Goal: Transaction & Acquisition: Purchase product/service

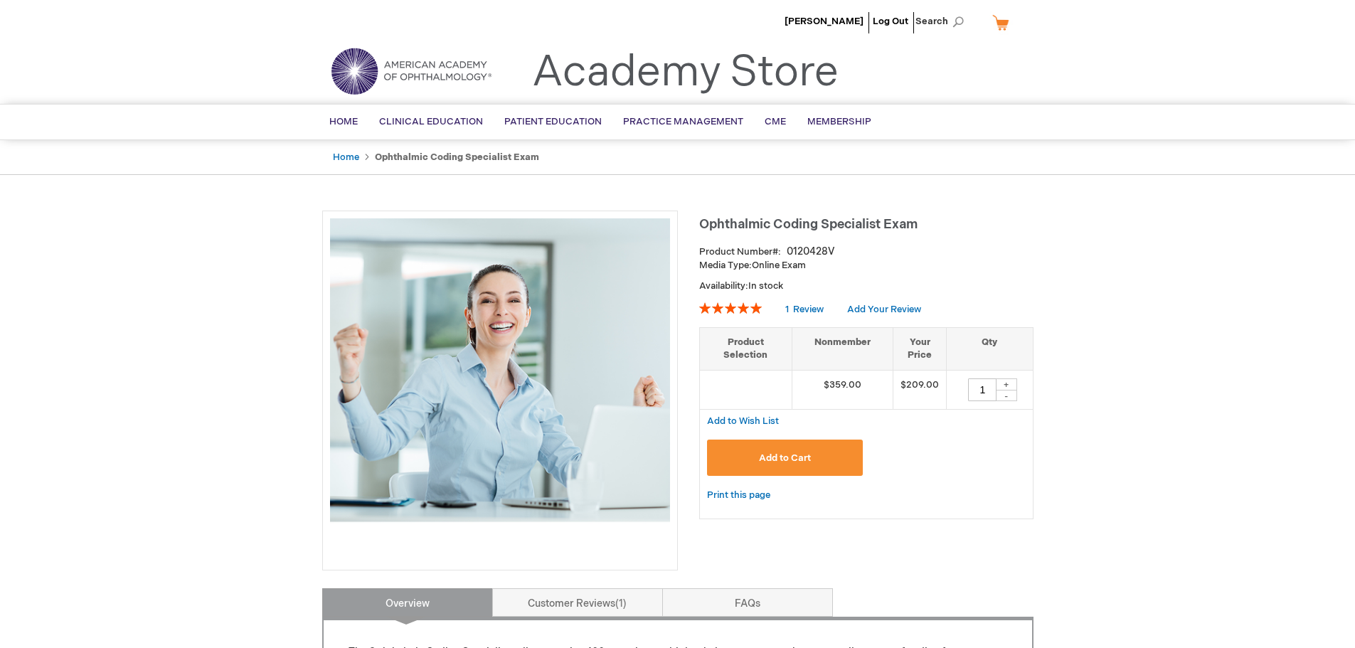
click at [954, 479] on div "Add to Cart" at bounding box center [866, 463] width 319 height 47
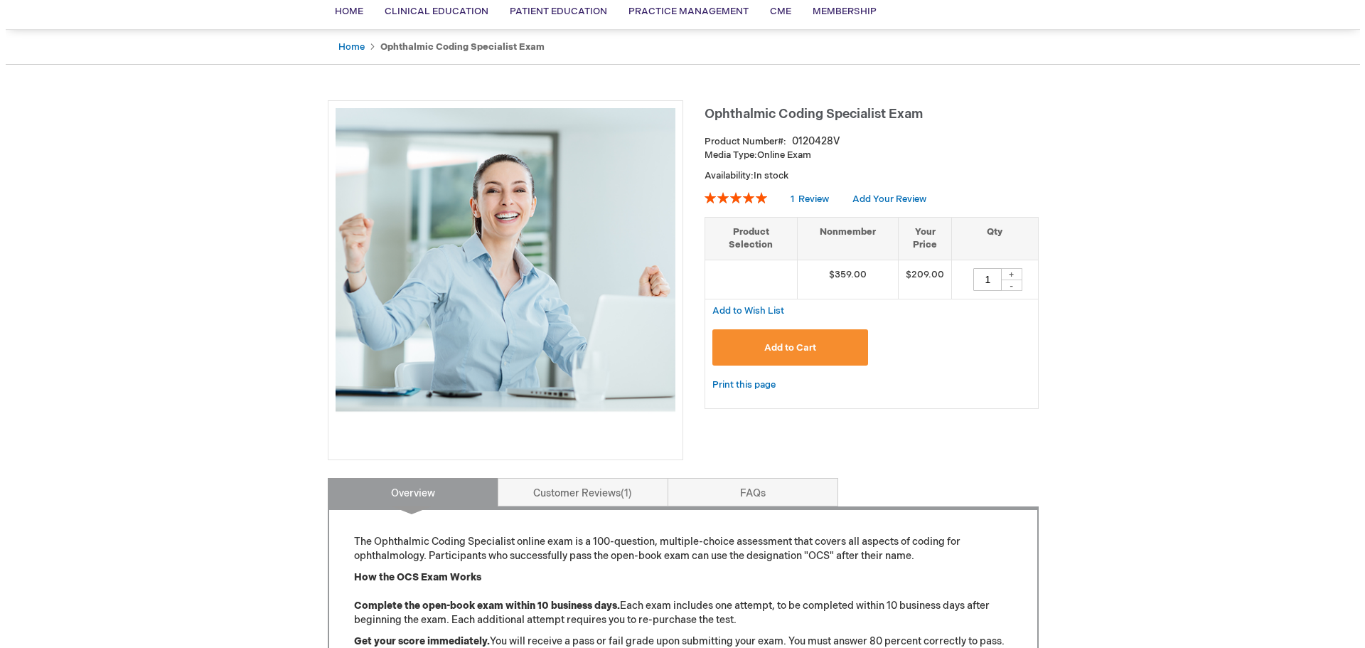
scroll to position [71, 0]
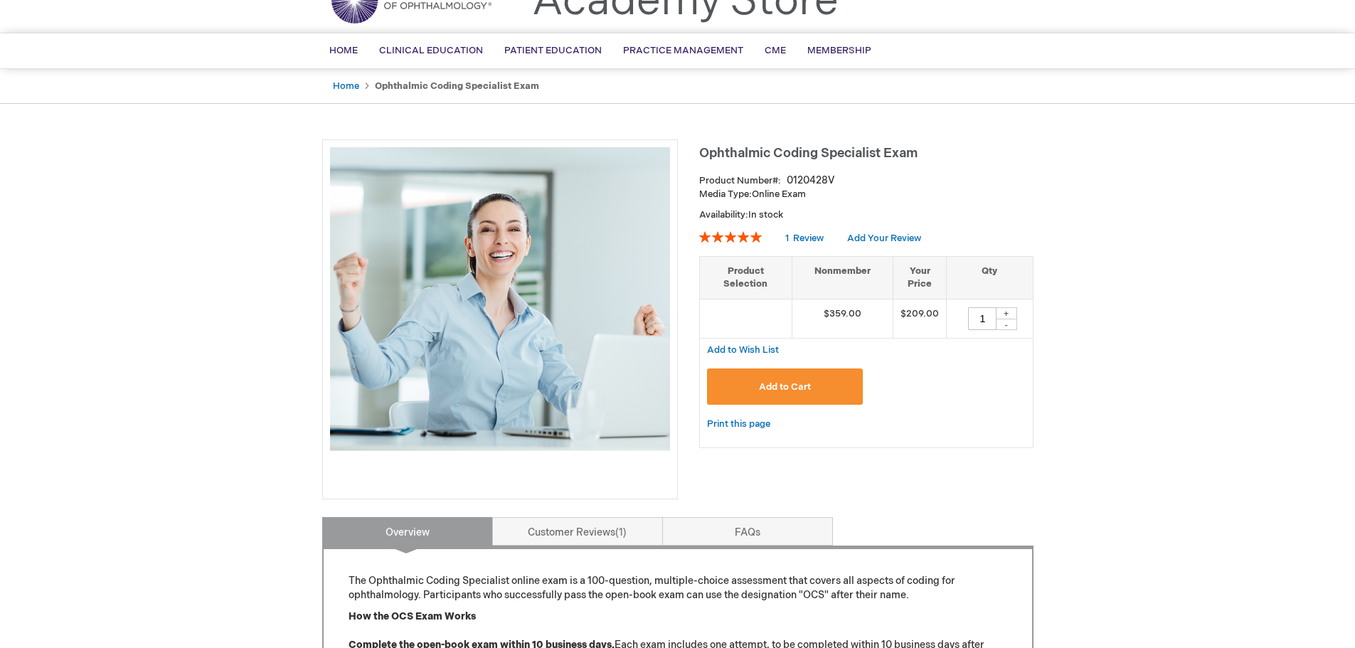
click at [797, 389] on span "Add to Cart" at bounding box center [785, 386] width 52 height 11
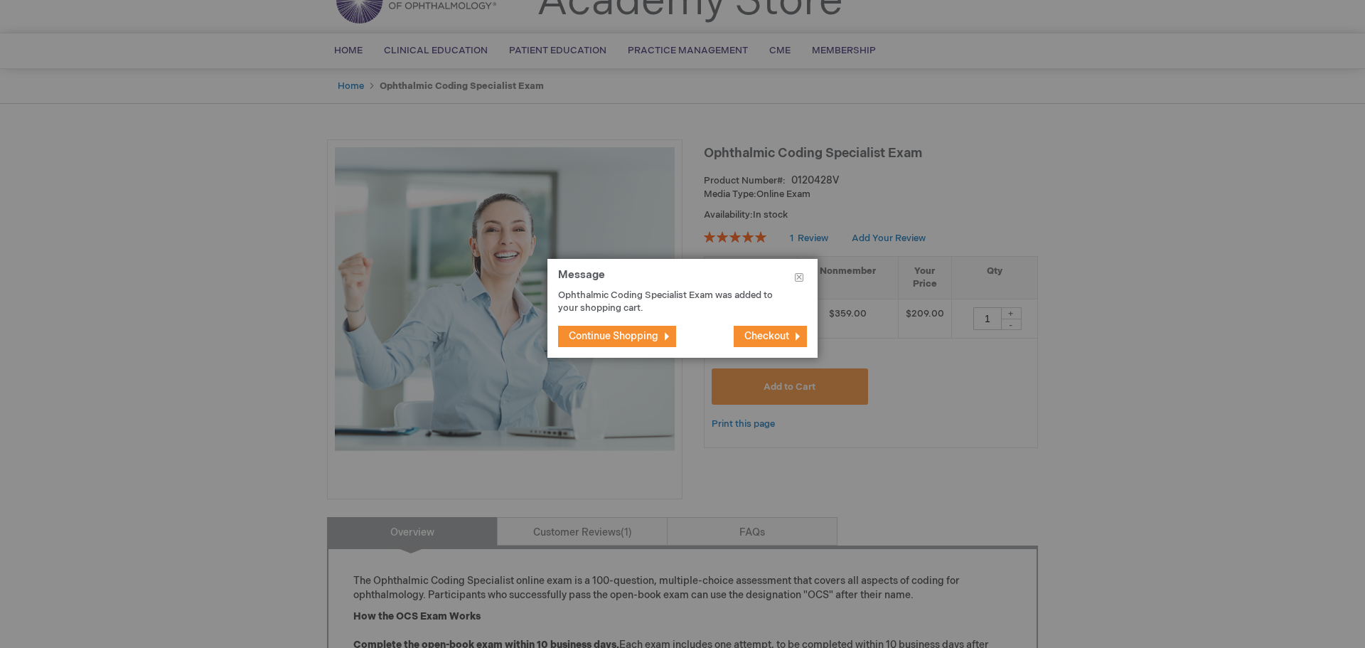
click at [767, 333] on span "Checkout" at bounding box center [767, 336] width 45 height 12
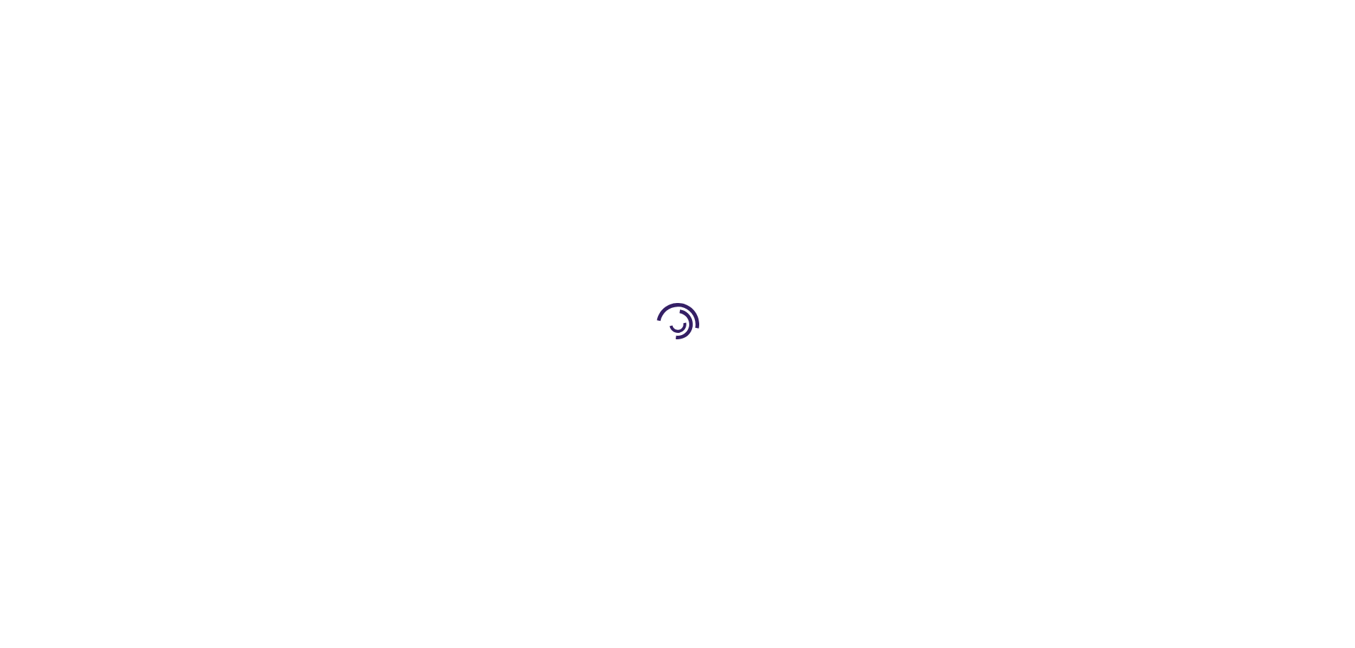
select select "US"
select select "57"
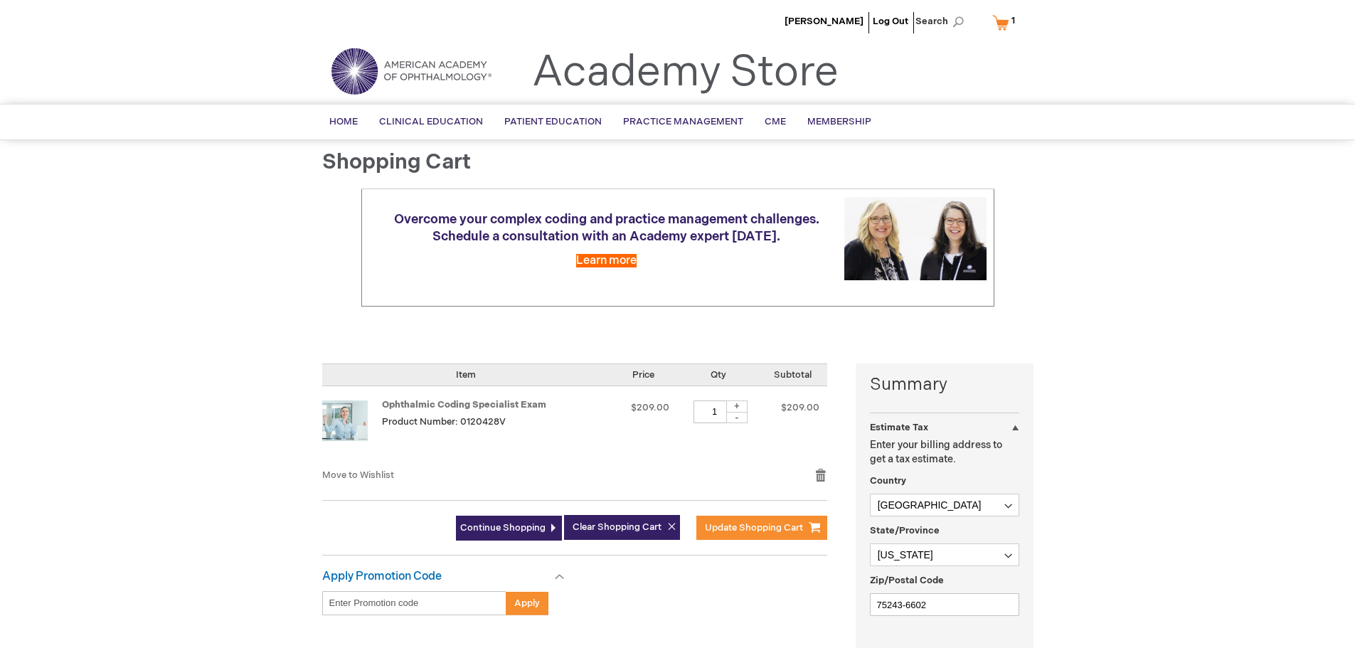
click at [224, 476] on div "Jeffrey Whitman Log Out Search My Cart 1 1 items CLOSE RECENTLY ADDED ITEM(S) C…" at bounding box center [677, 543] width 1355 height 1087
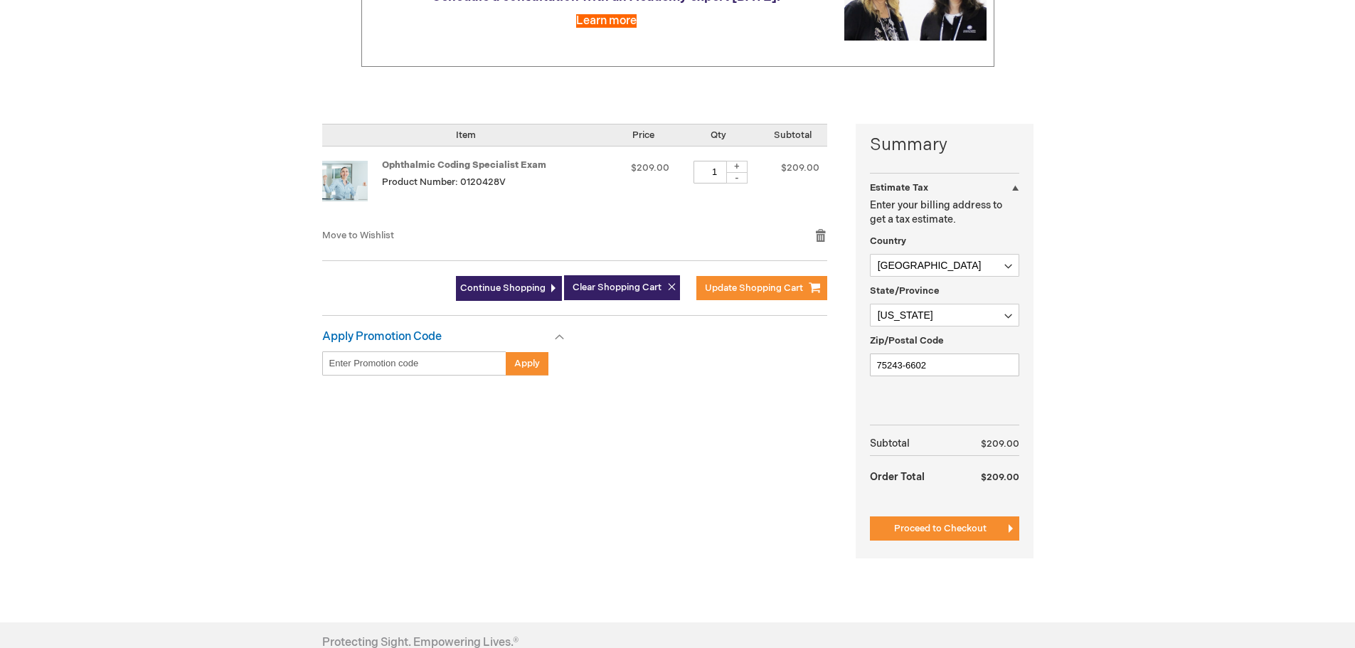
scroll to position [226, 0]
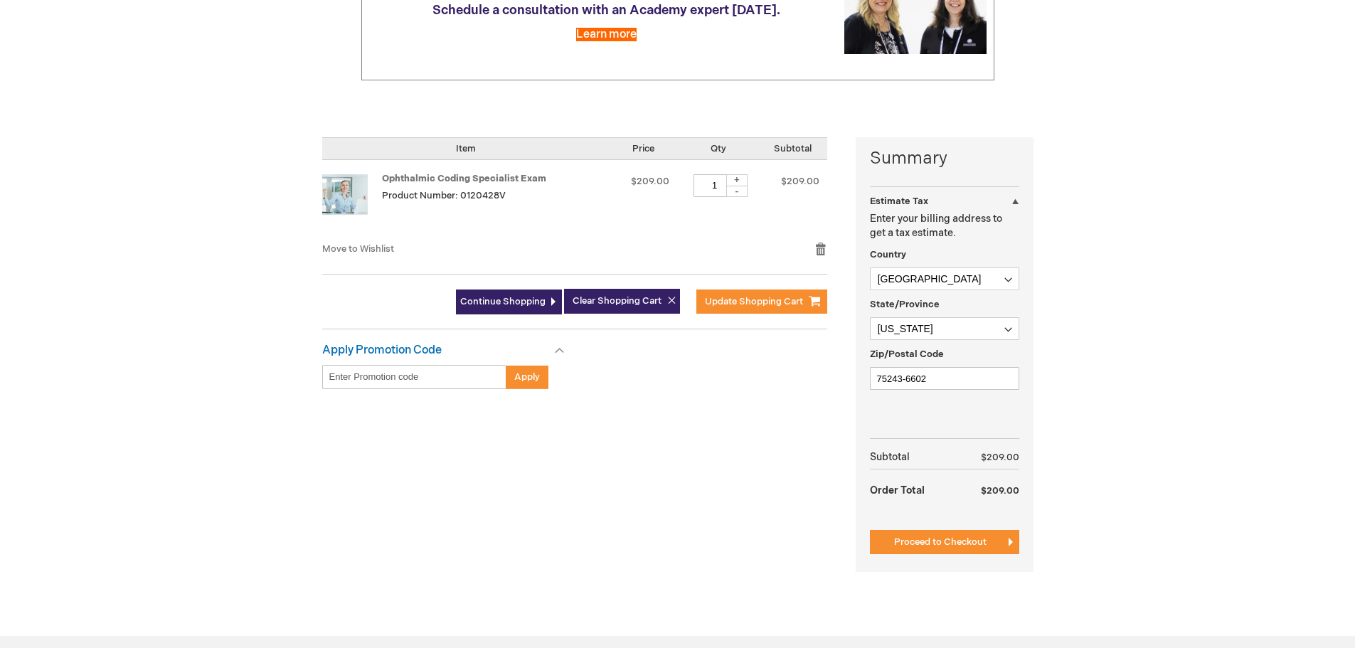
click at [932, 533] on button "Proceed to Checkout" at bounding box center [944, 542] width 149 height 24
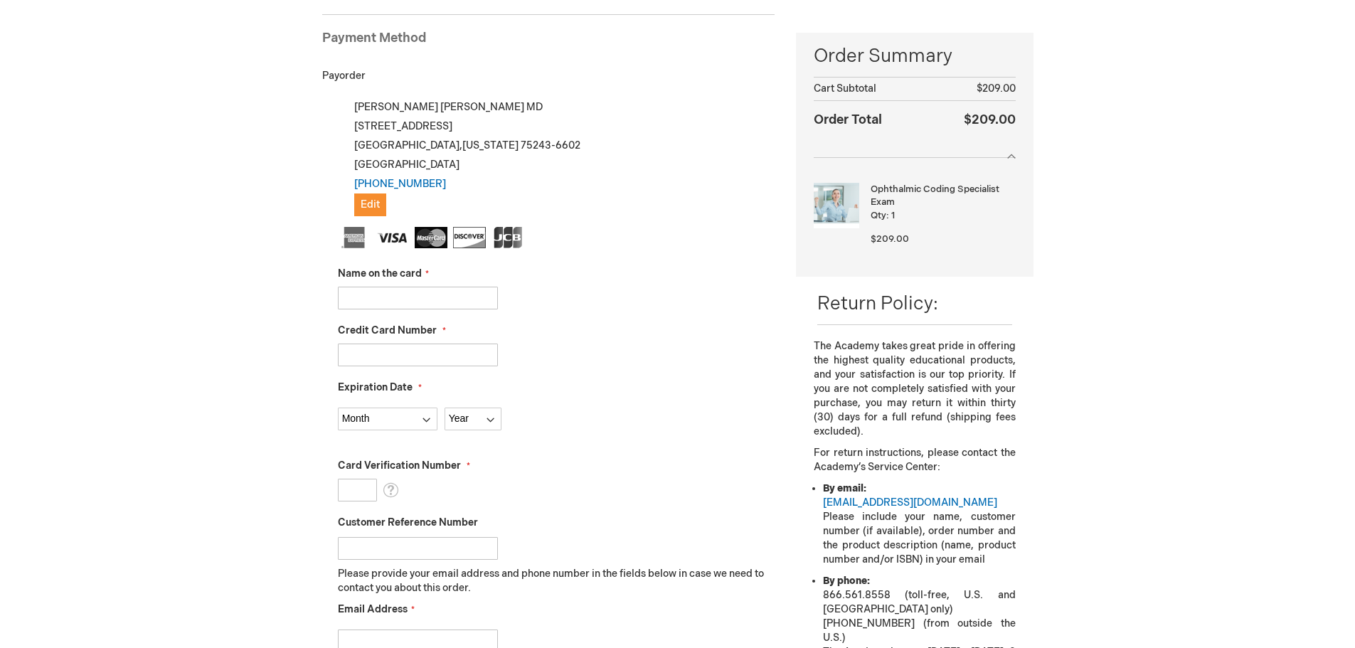
click at [369, 292] on input "Name on the card" at bounding box center [418, 298] width 160 height 23
type input "Ashli Reznicek"
click at [379, 363] on input "Credit Card Number" at bounding box center [418, 354] width 160 height 23
type input "4024511006401038"
click at [563, 373] on fieldset "Name on the card Ashli Reznicek Credit Card Number 4024511006401038 Expiration …" at bounding box center [556, 479] width 437 height 504
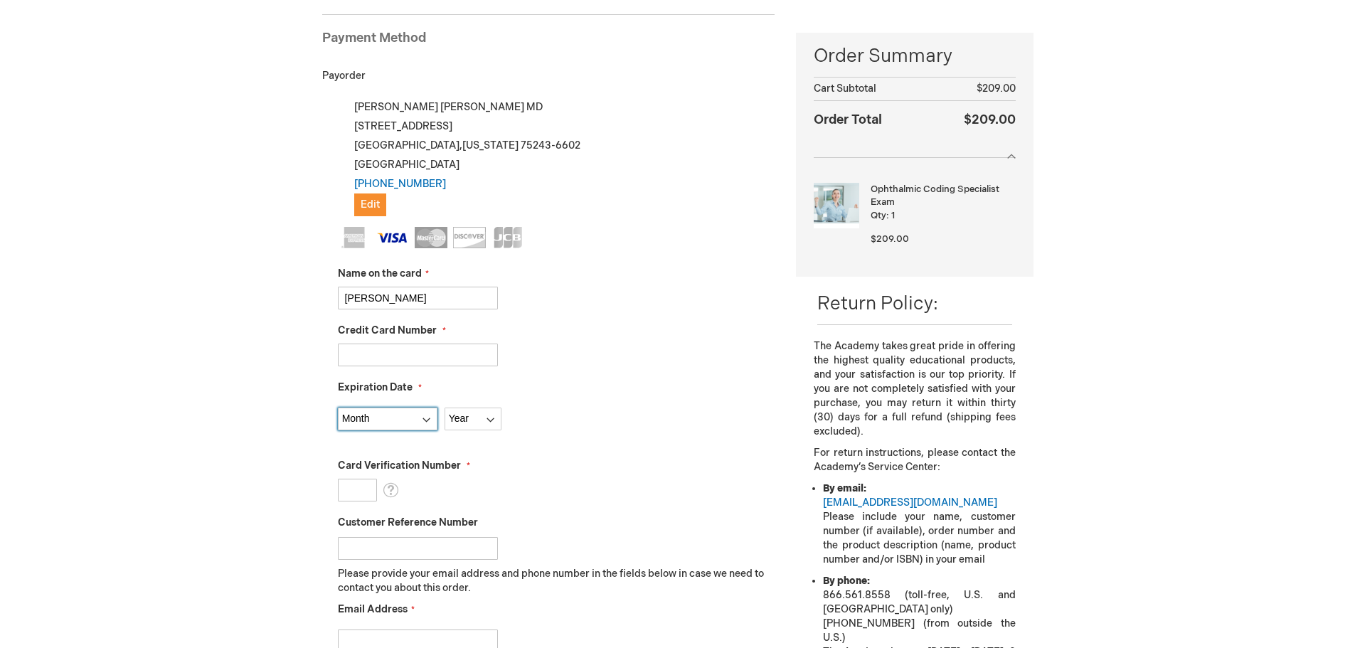
click at [394, 415] on select "Month 01 - January 02 - February 03 - March 04 - April 05 - May 06 - June 07 - …" at bounding box center [388, 419] width 100 height 23
select select "2"
click at [338, 408] on select "Month 01 - January 02 - February 03 - March 04 - April 05 - May 06 - June 07 - …" at bounding box center [388, 419] width 100 height 23
click at [472, 417] on select "Year 2025 2026 2027 2028 2029 2030 2031 2032 2033 2034 2035" at bounding box center [472, 419] width 57 height 23
select select "2030"
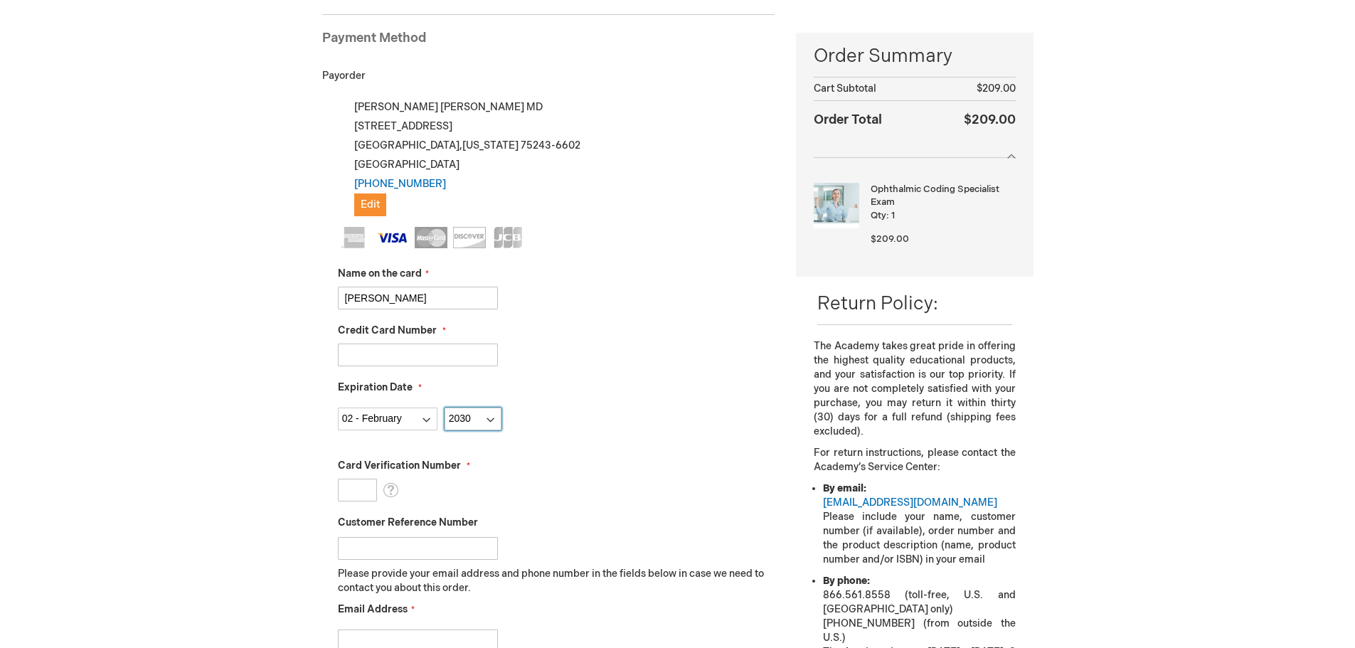
click at [444, 408] on select "Year 2025 2026 2027 2028 2029 2030 2031 2032 2033 2034 2035" at bounding box center [472, 419] width 57 height 23
click at [355, 483] on input "Card Verification Number" at bounding box center [357, 490] width 39 height 23
type input "808"
click at [629, 494] on div "Card Verification Number 808 What is this?" at bounding box center [556, 480] width 437 height 43
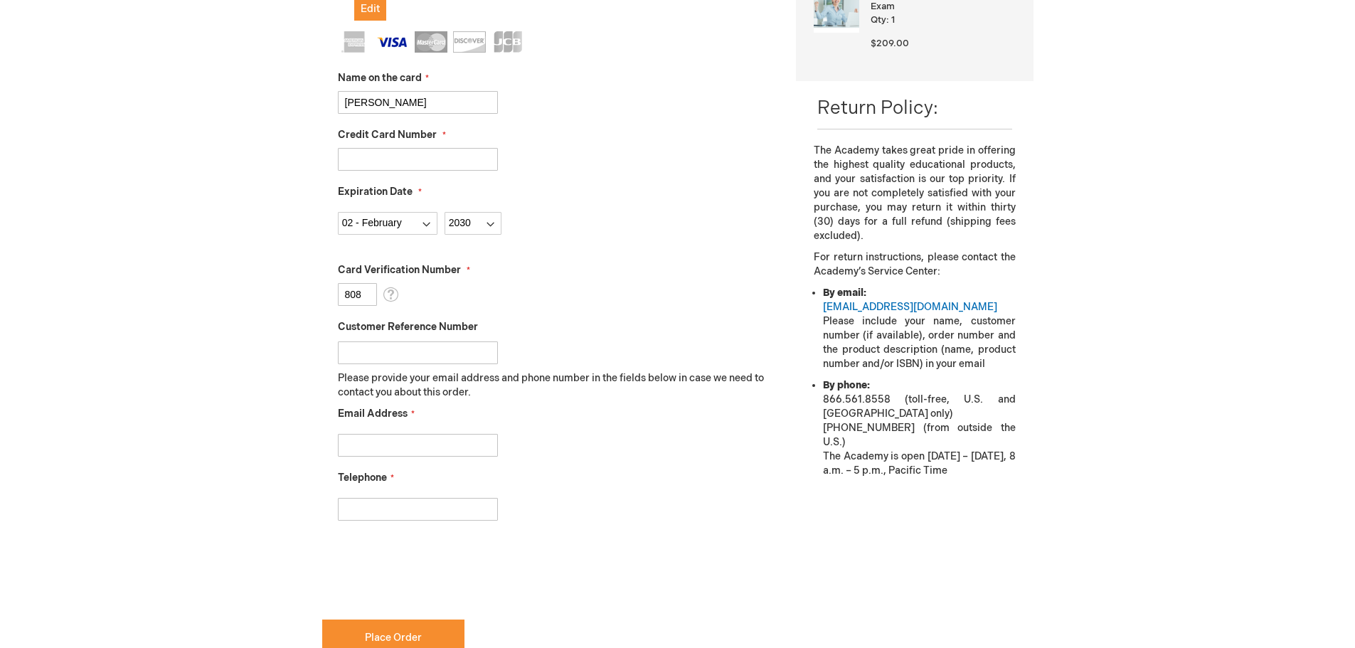
scroll to position [408, 0]
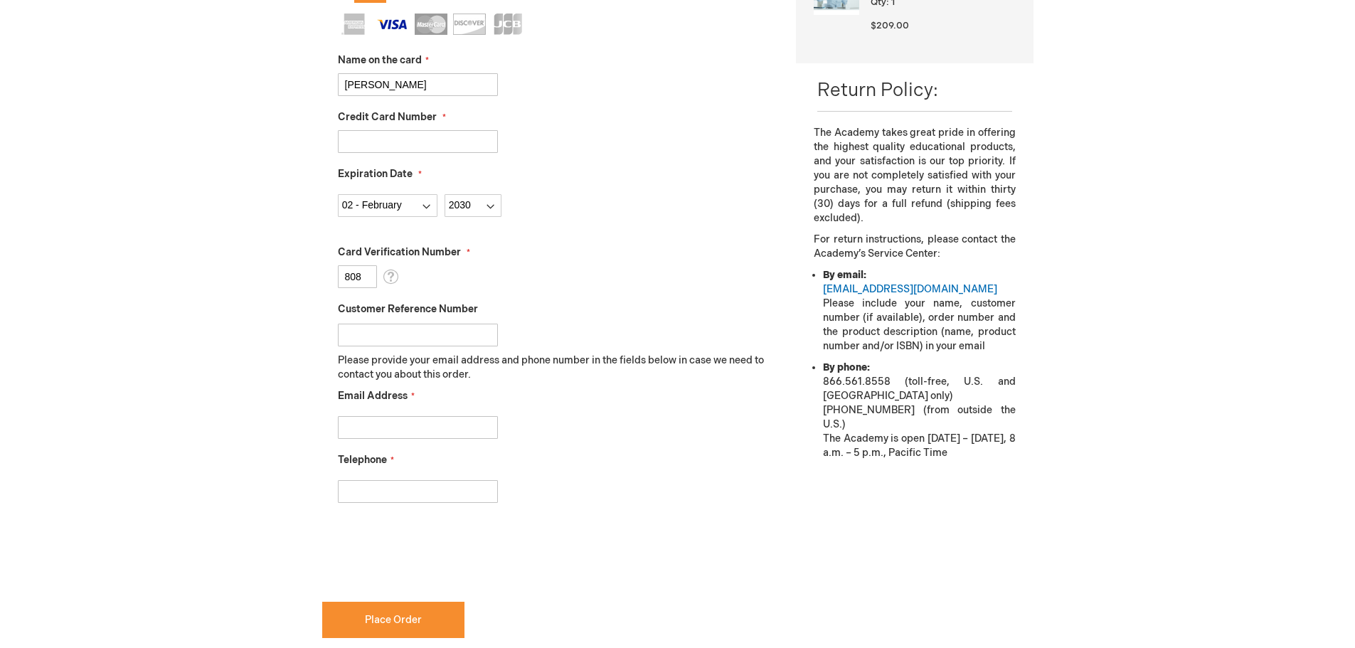
click at [376, 427] on input "Email Address" at bounding box center [418, 427] width 160 height 23
type input "evie.grey@keywhitman.com"
click at [376, 488] on input "Telephone" at bounding box center [418, 491] width 160 height 23
type input "4694077775"
click at [166, 519] on div "Jeffrey Whitman Log Out Search My Cart 1 1 items CLOSE RECENTLY ADDED ITEM(S) C…" at bounding box center [677, 300] width 1355 height 1417
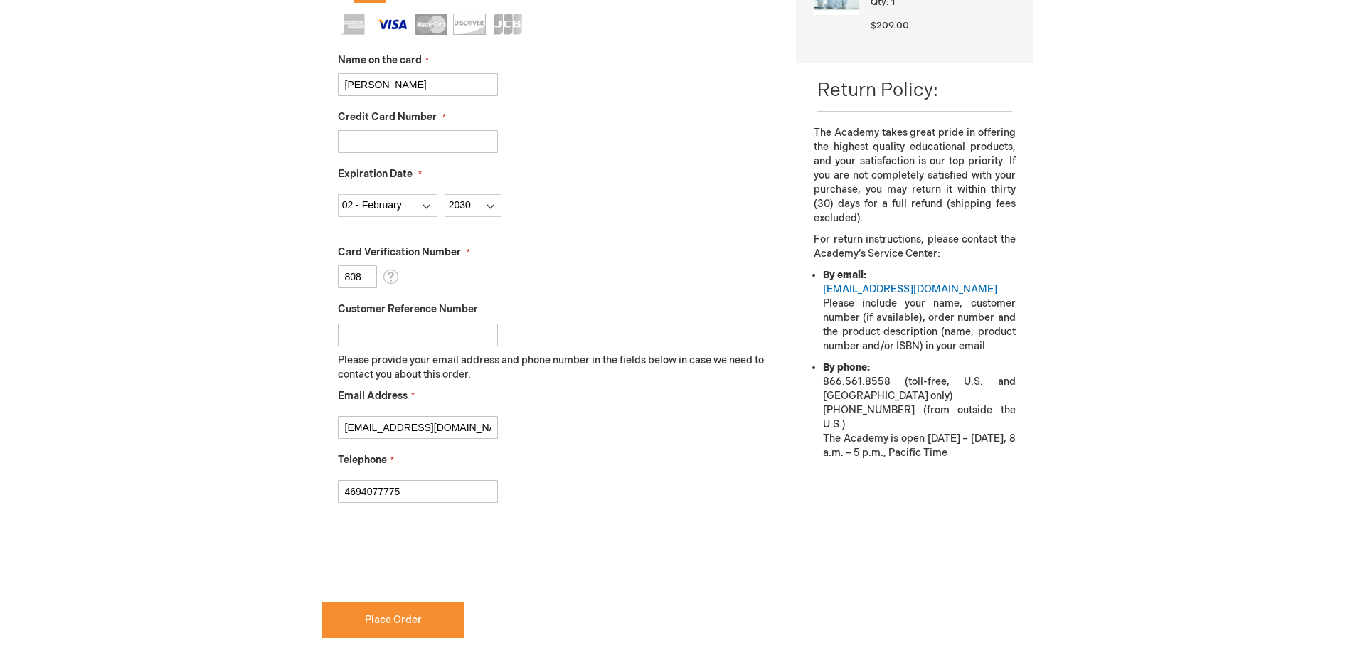
checkbox input "true"
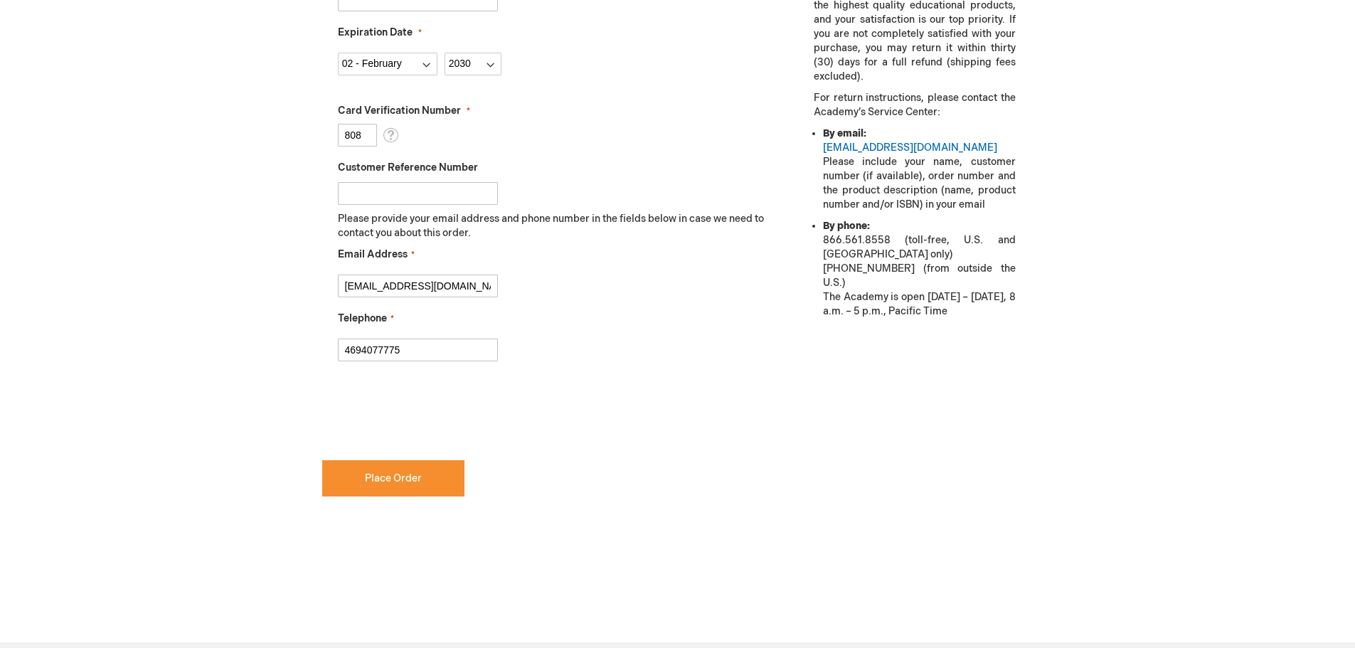
scroll to position [550, 0]
click at [393, 481] on span "Place Order" at bounding box center [393, 478] width 57 height 12
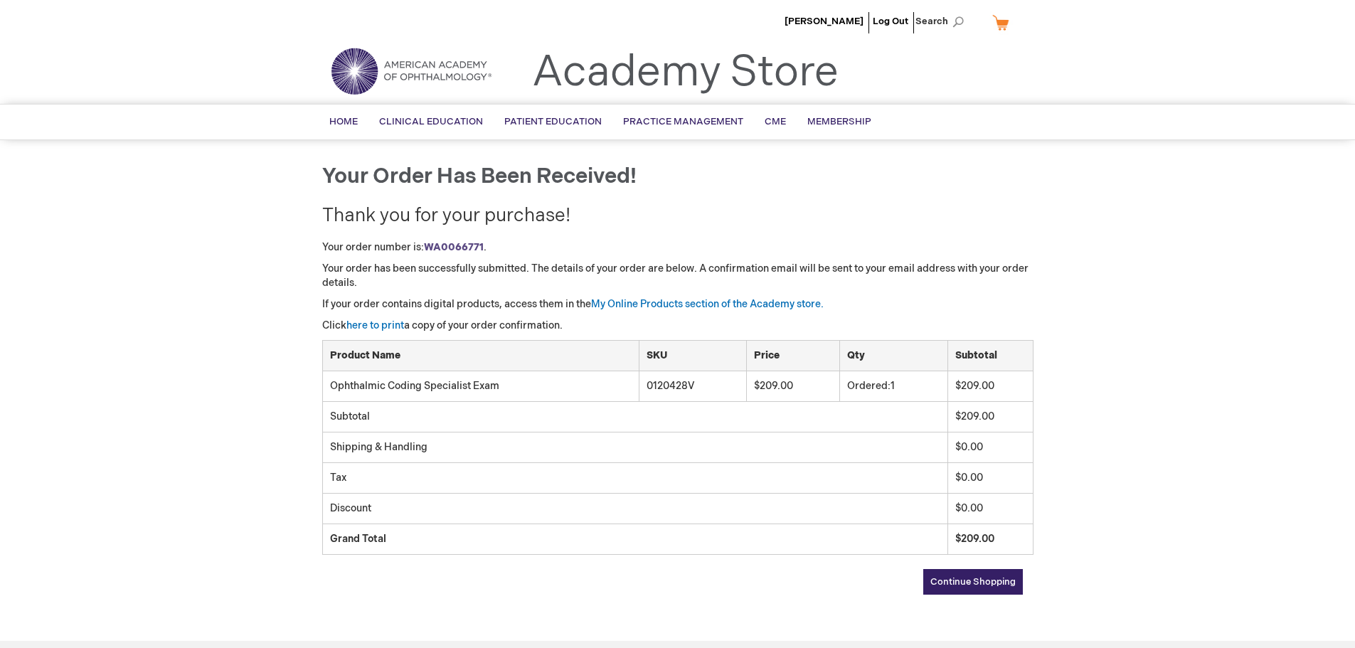
click at [1140, 250] on div "Jeffrey Whitman Log Out Search My Cart CLOSE RECENTLY ADDED ITEM(S) Close There…" at bounding box center [677, 433] width 1355 height 866
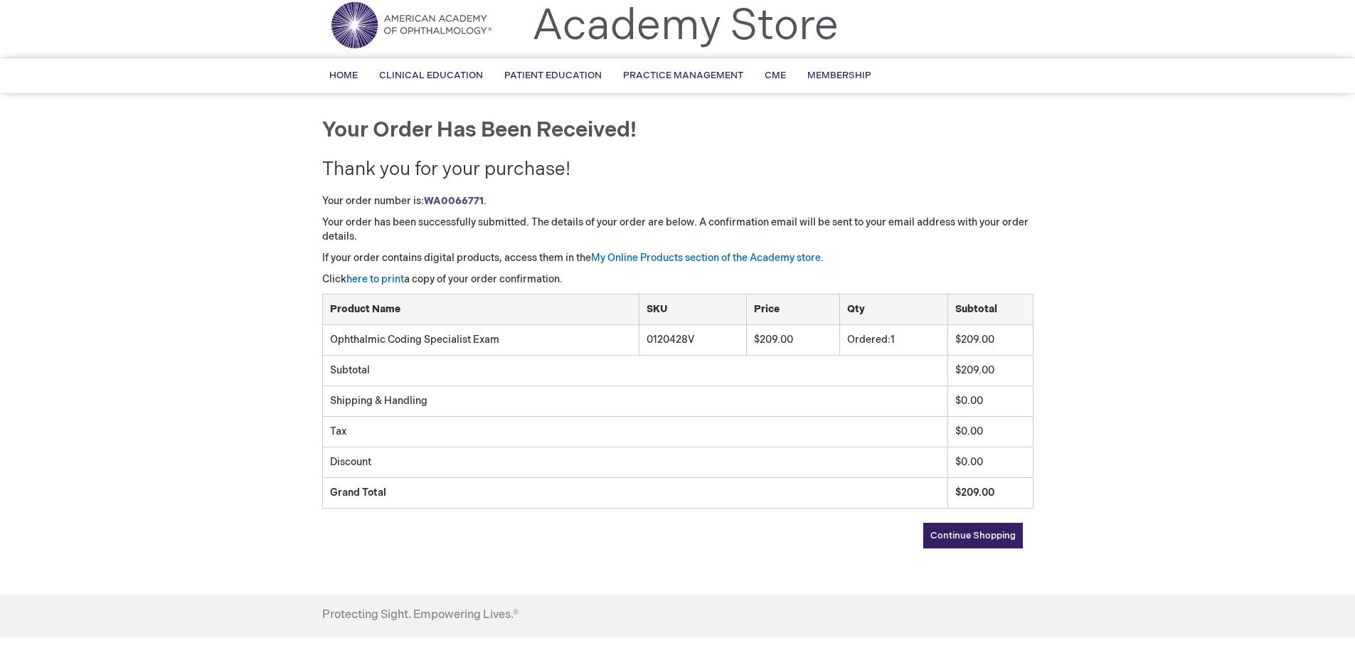
scroll to position [71, 0]
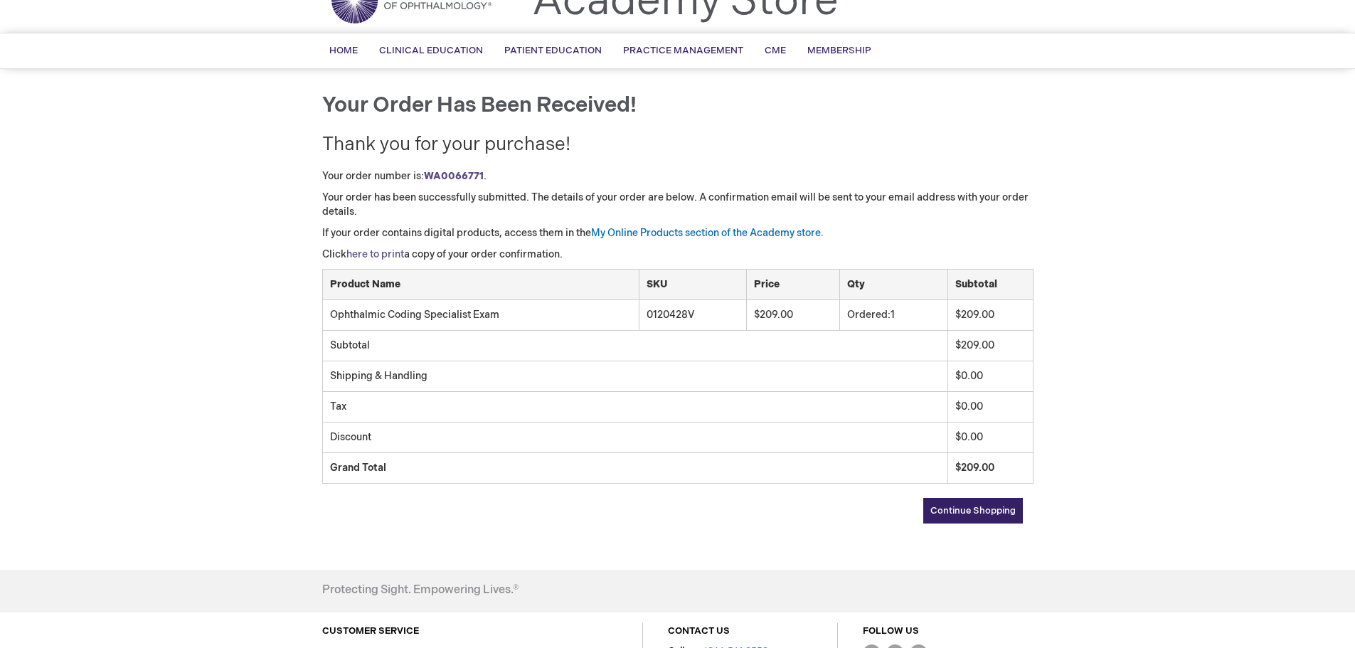
click at [383, 255] on link "here to print" at bounding box center [375, 254] width 58 height 12
click at [657, 233] on link "My Online Products section of the Academy store." at bounding box center [707, 233] width 233 height 12
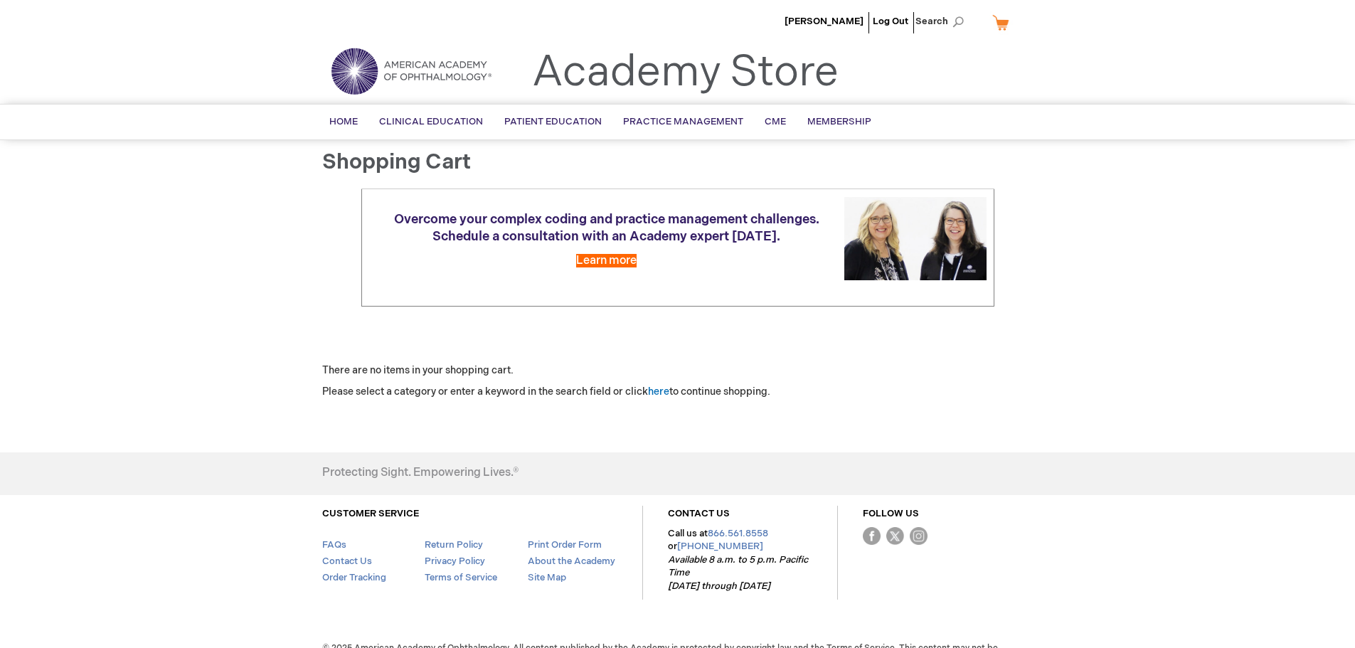
click at [1153, 359] on div "[PERSON_NAME] Log Out Search My Cart CLOSE RECENTLY ADDED ITEM(S) Close There a…" at bounding box center [677, 339] width 1355 height 678
click at [1027, 383] on div "There are no items in your shopping cart. Please select a category or enter a k…" at bounding box center [677, 381] width 711 height 36
click at [356, 118] on span "Home" at bounding box center [343, 121] width 28 height 11
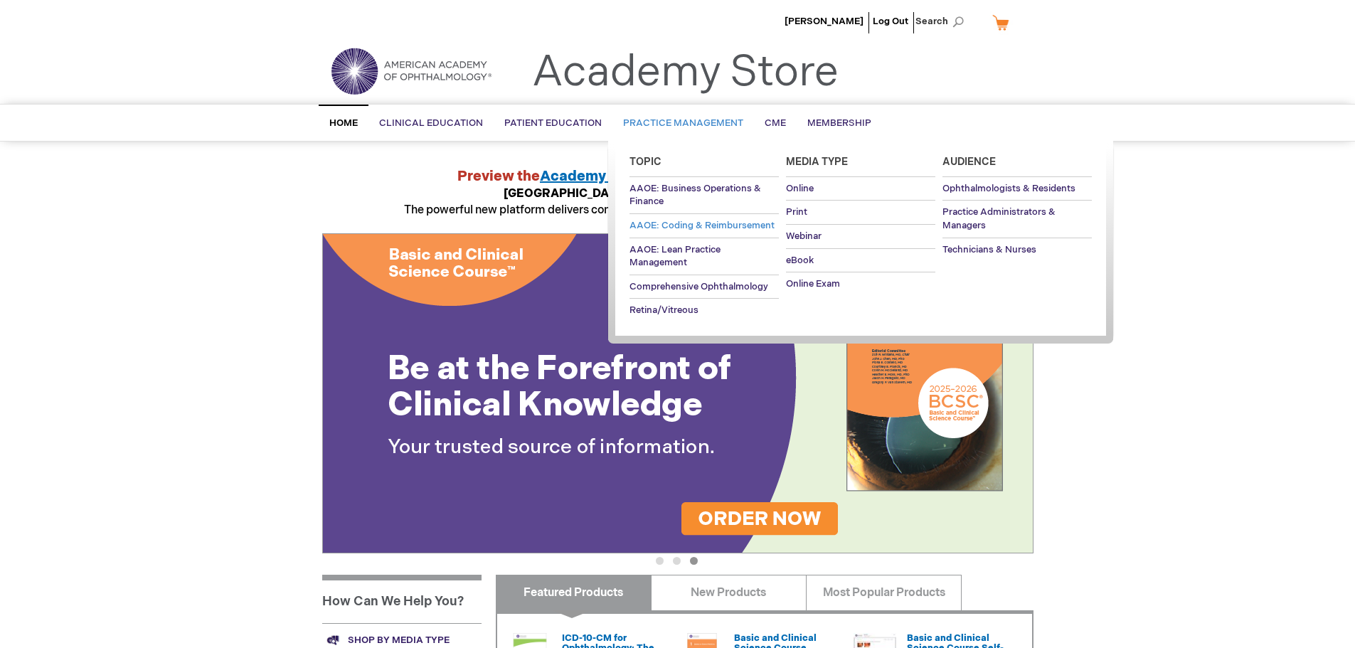
click at [686, 220] on span "AAOE: Coding & Reimbursement" at bounding box center [701, 225] width 145 height 11
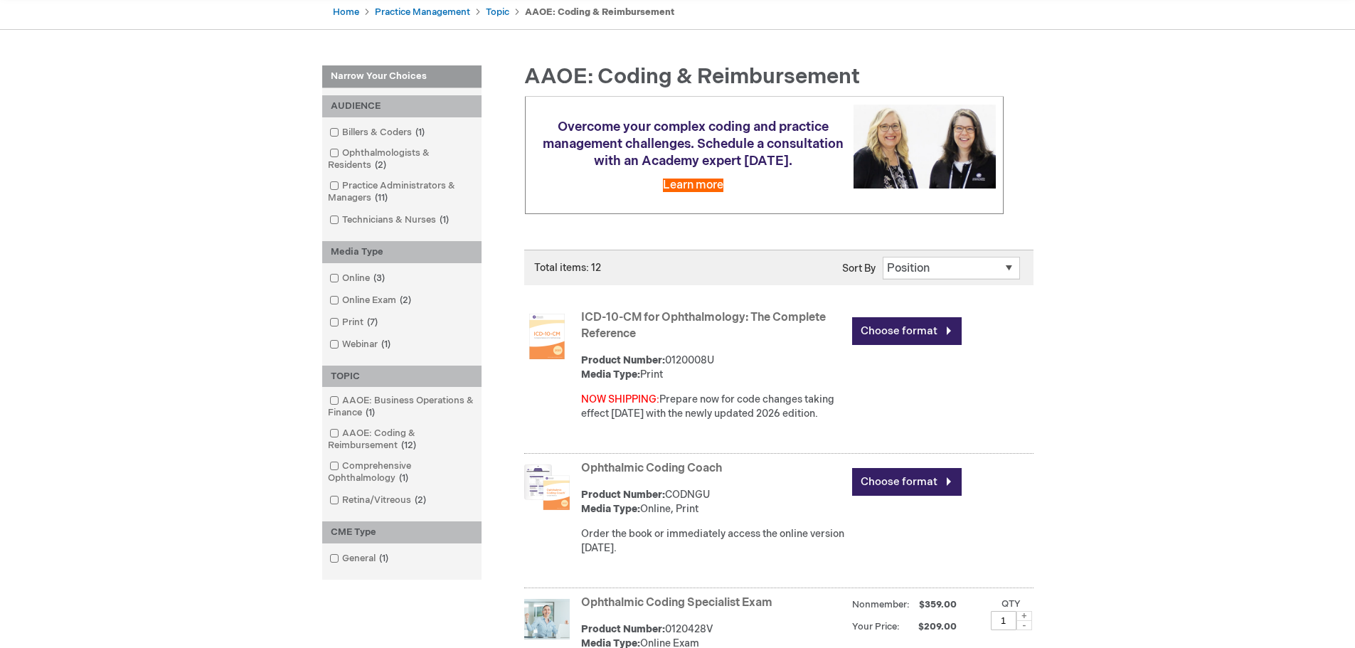
scroll to position [356, 0]
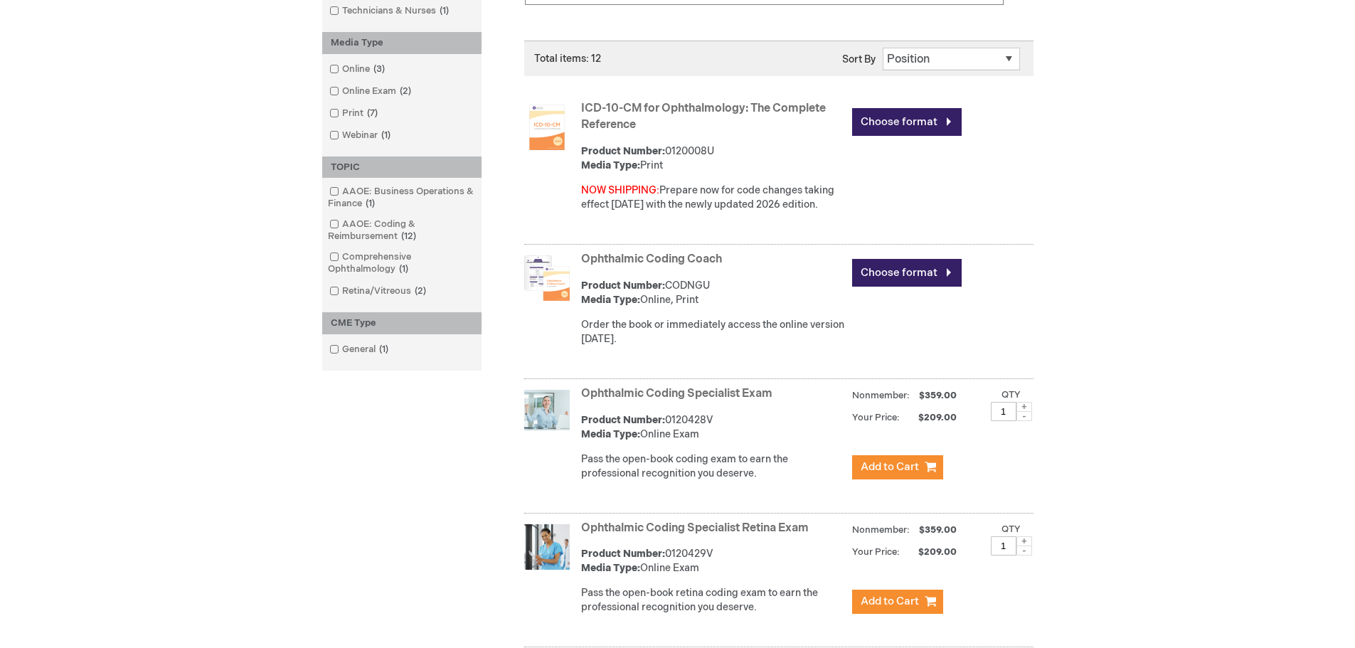
click at [614, 390] on link "Ophthalmic Coding Specialist Exam" at bounding box center [676, 394] width 191 height 14
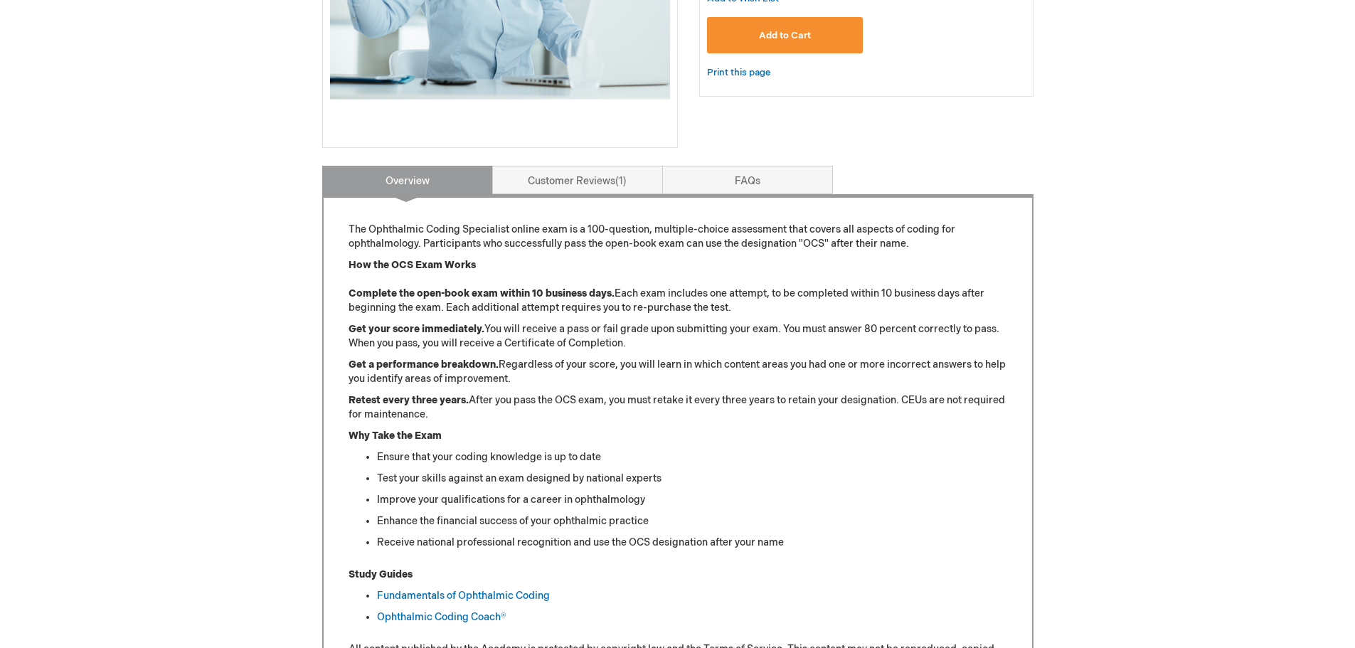
scroll to position [498, 0]
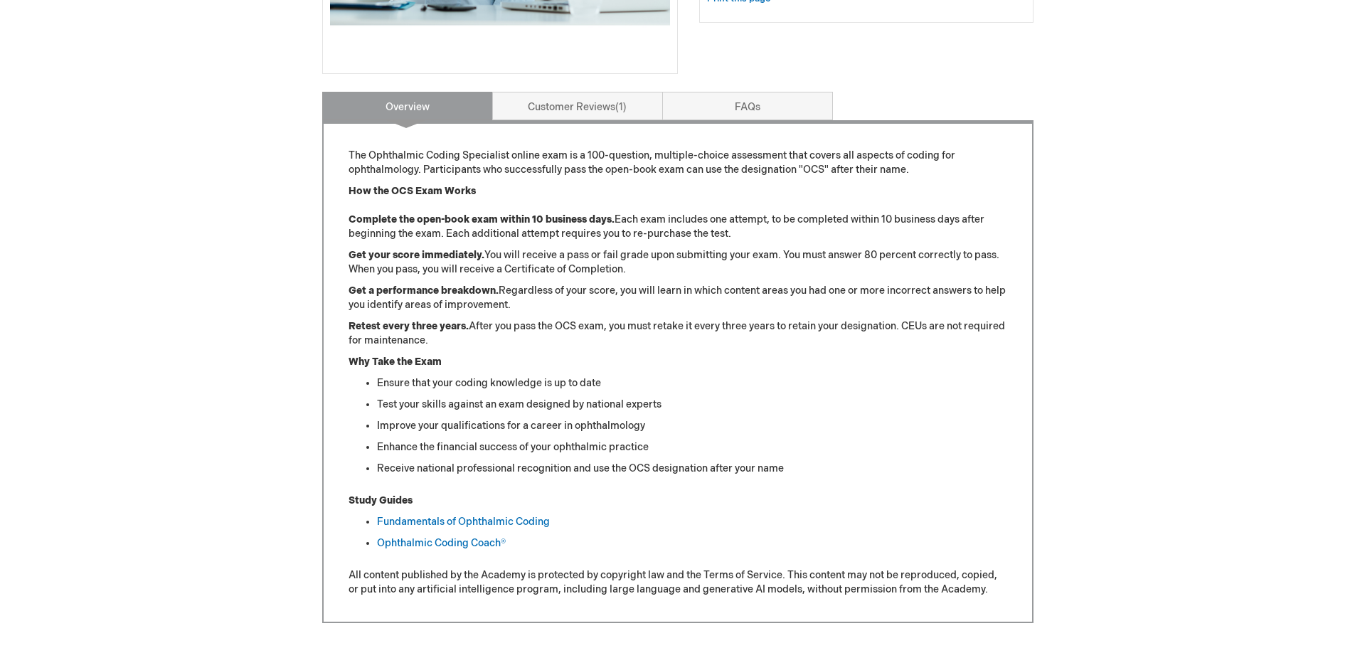
click at [1159, 421] on div "[PERSON_NAME] Log Out Search My Cart CLOSE RECENTLY ADDED ITEM(S) Close There a…" at bounding box center [677, 210] width 1355 height 1416
click at [735, 105] on link "FAQs" at bounding box center [747, 106] width 171 height 28
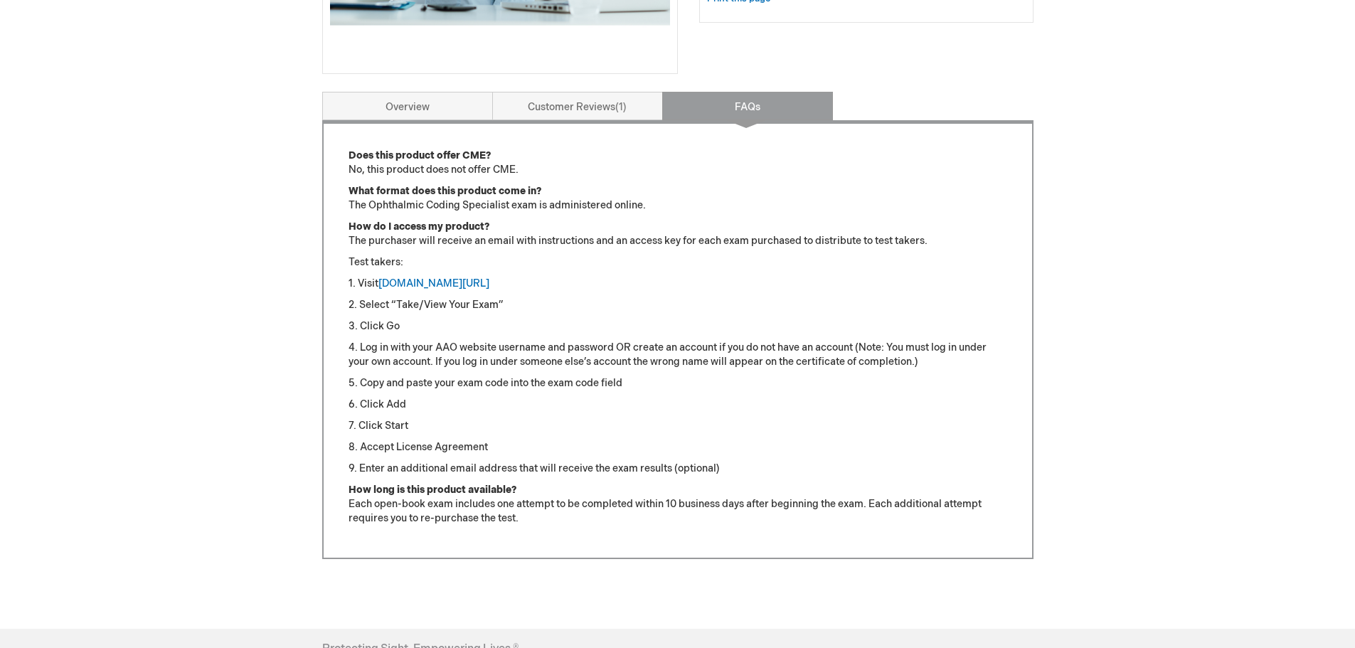
click at [831, 289] on p "1. Visit [DOMAIN_NAME][URL]" at bounding box center [677, 284] width 659 height 14
click at [385, 101] on link "Overview" at bounding box center [407, 106] width 171 height 28
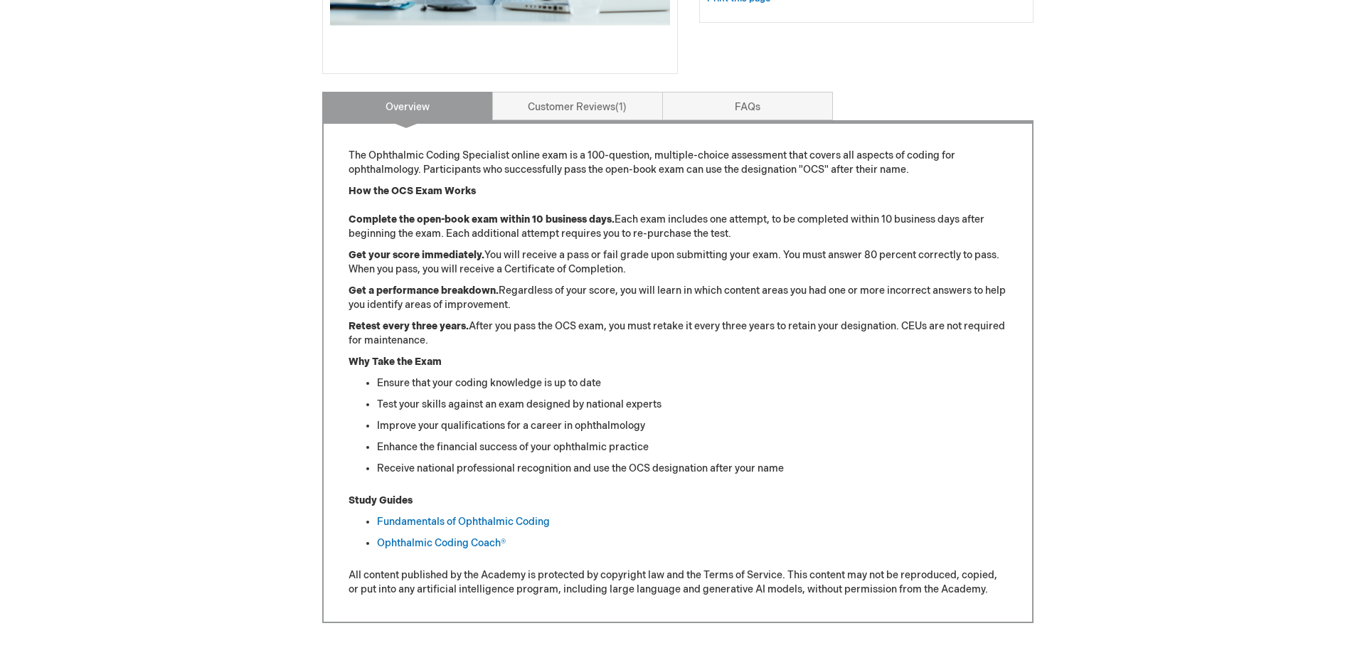
click at [781, 528] on li "Fundamentals of Ophthalmic Coding" at bounding box center [692, 522] width 630 height 14
click at [1226, 245] on div "[PERSON_NAME] Log Out Search My Cart CLOSE RECENTLY ADDED ITEM(S) Close There a…" at bounding box center [677, 210] width 1355 height 1416
click at [759, 109] on link "FAQs" at bounding box center [747, 106] width 171 height 28
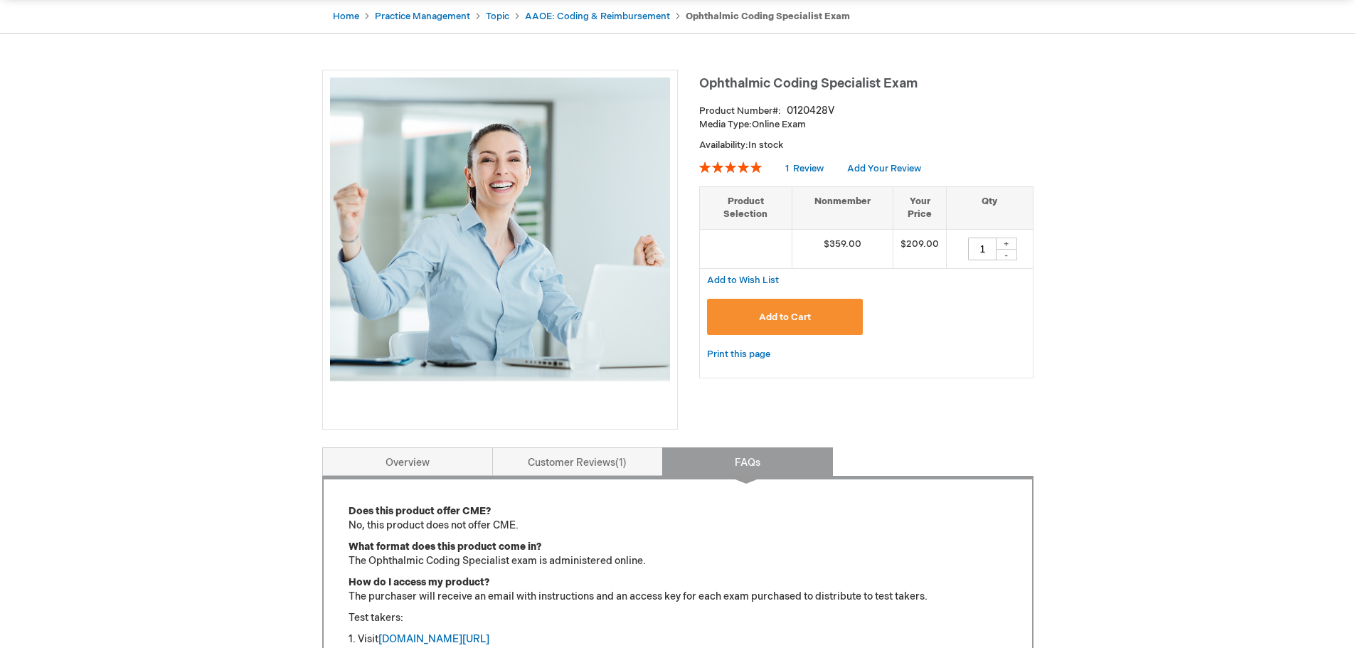
scroll to position [0, 0]
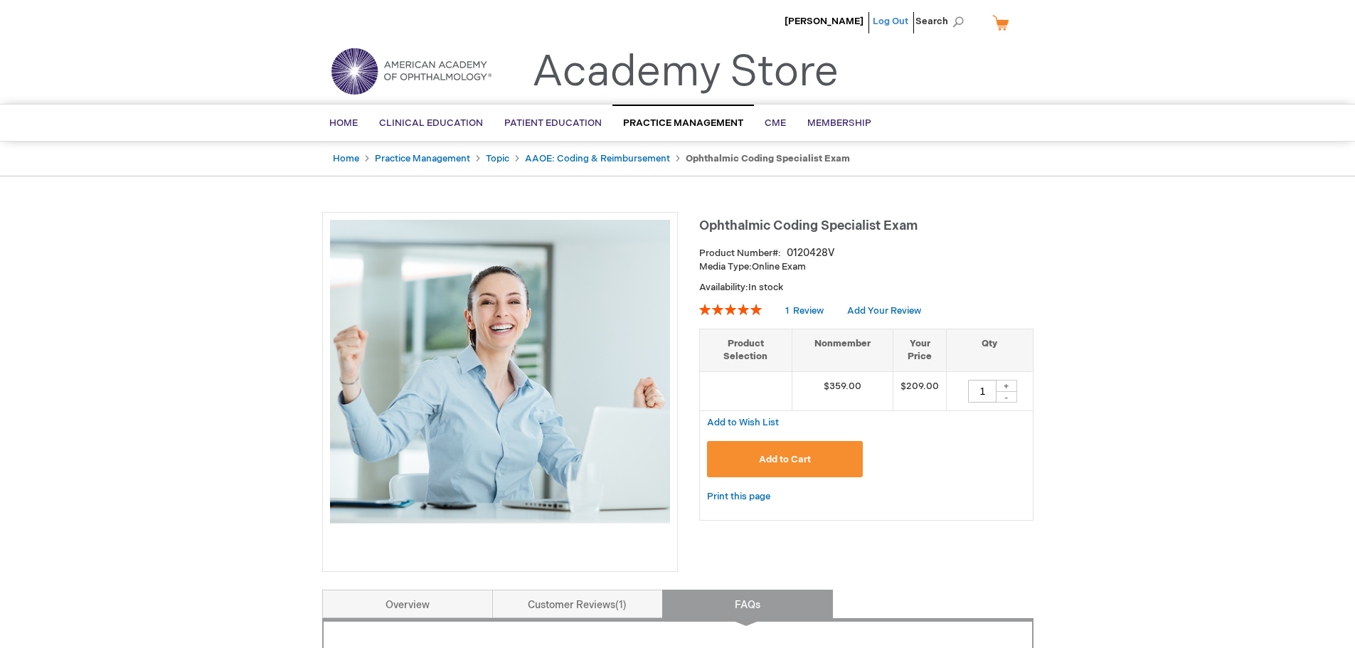
click at [889, 21] on link "Log Out" at bounding box center [891, 21] width 36 height 11
